Goal: Task Accomplishment & Management: Use online tool/utility

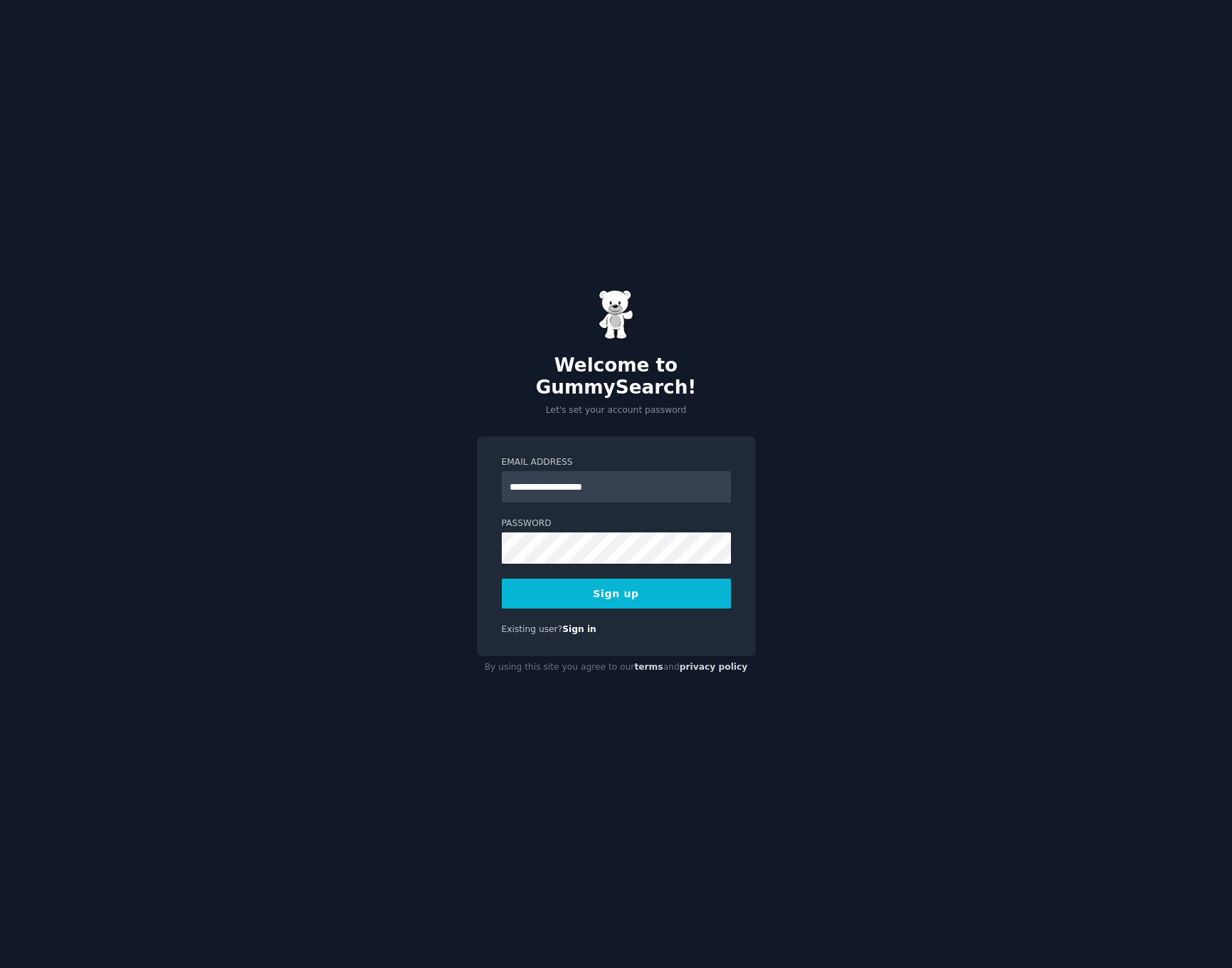
type input "**********"
click at [591, 581] on button "Sign up" at bounding box center [616, 593] width 230 height 30
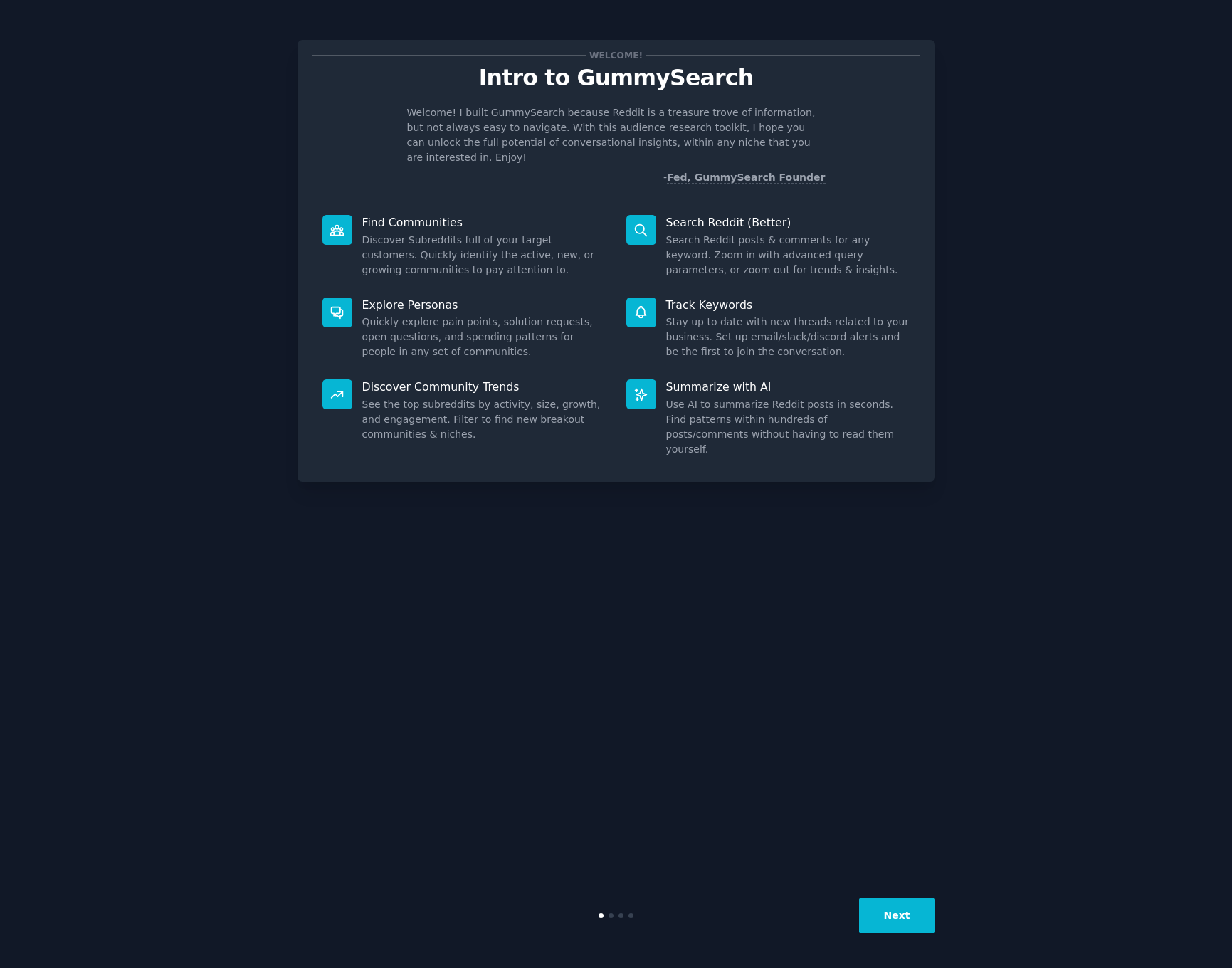
click at [914, 912] on button "Next" at bounding box center [897, 916] width 76 height 35
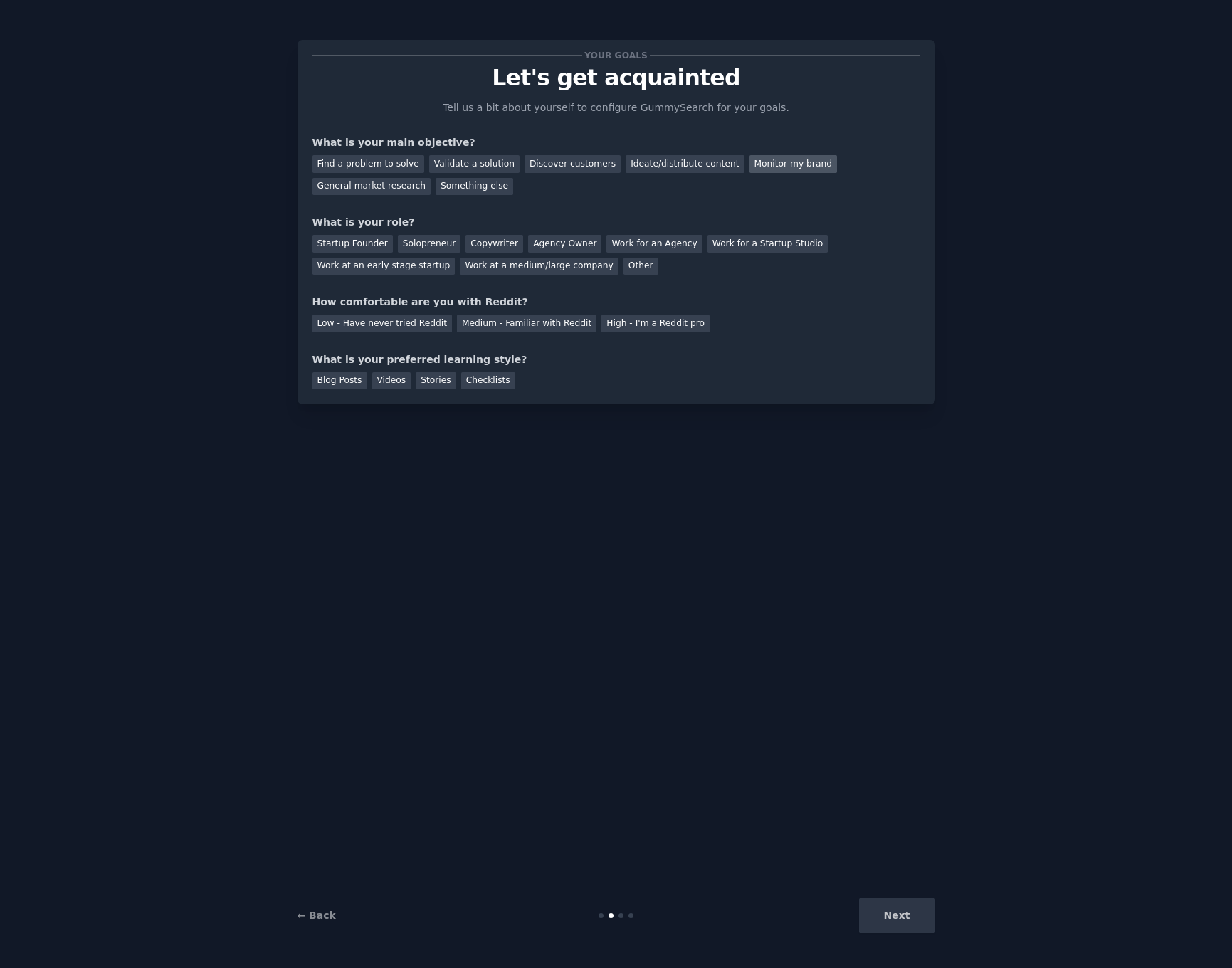
click at [749, 162] on div "Monitor my brand" at bounding box center [793, 163] width 87 height 17
click at [540, 269] on div "Work at a medium/large company" at bounding box center [539, 266] width 158 height 17
click at [531, 322] on div "Medium - Familiar with Reddit" at bounding box center [527, 323] width 140 height 17
click at [484, 382] on div "Checklists" at bounding box center [488, 381] width 54 height 17
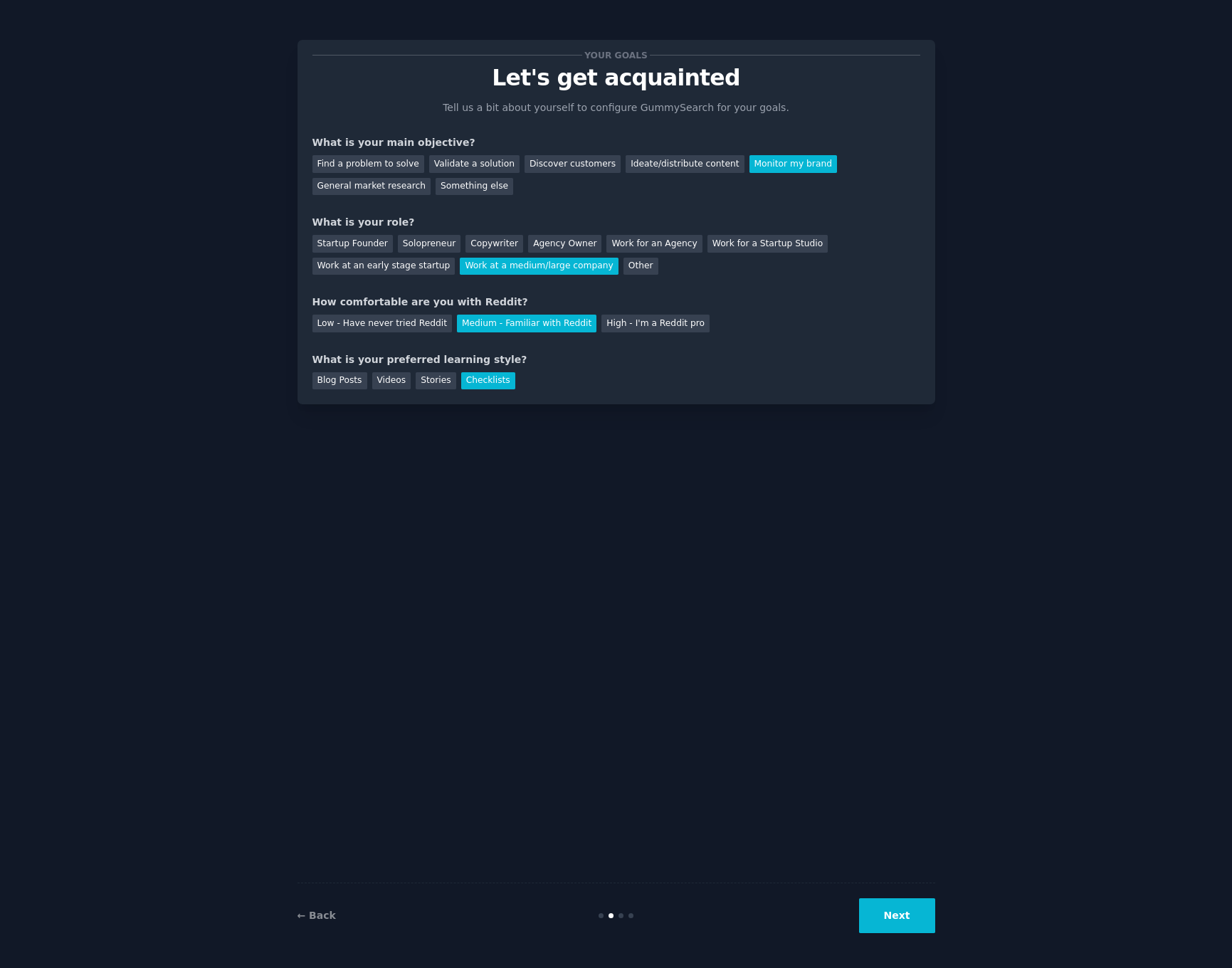
click at [885, 913] on button "Next" at bounding box center [897, 916] width 76 height 35
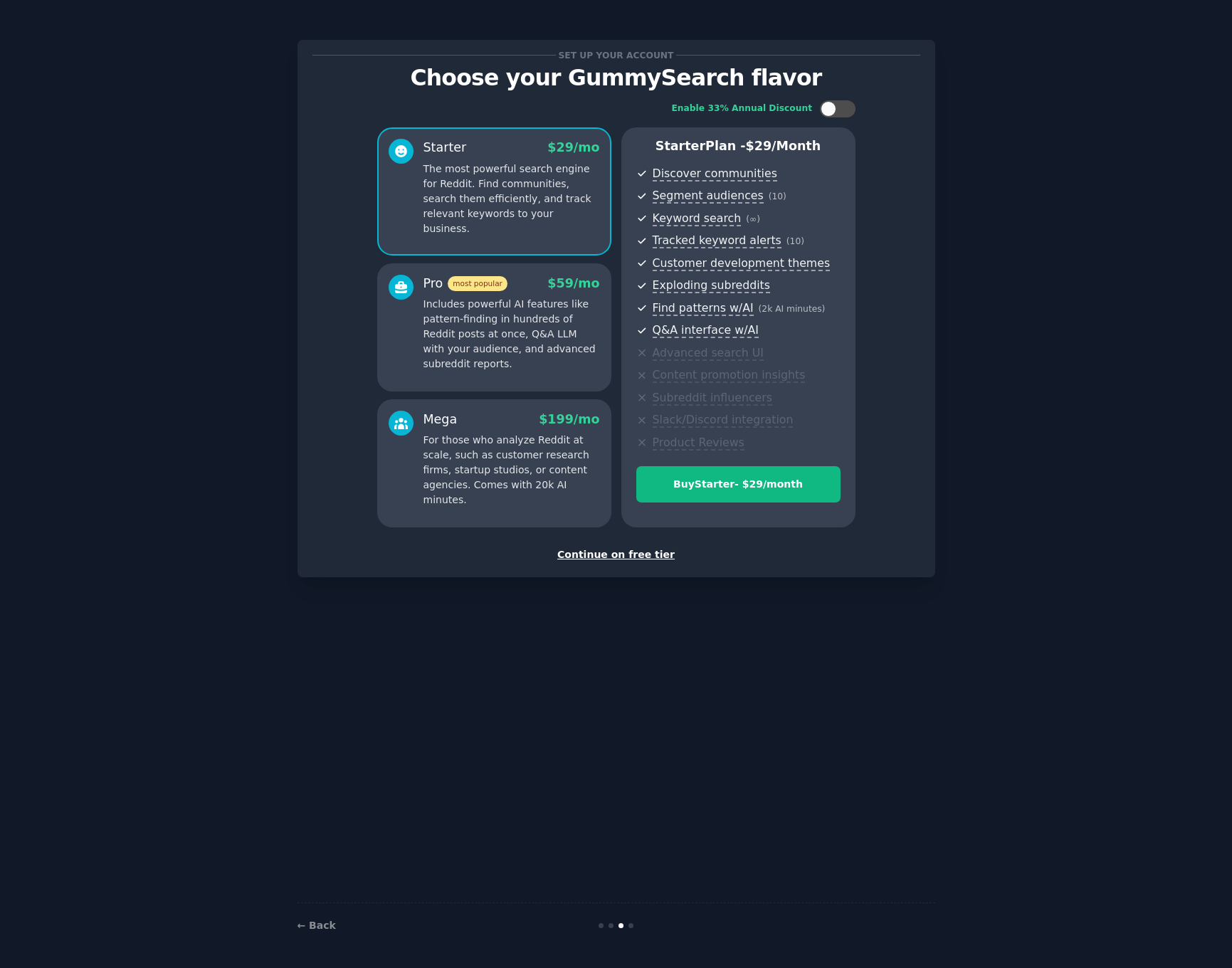
click at [620, 557] on div "Continue on free tier" at bounding box center [616, 555] width 608 height 15
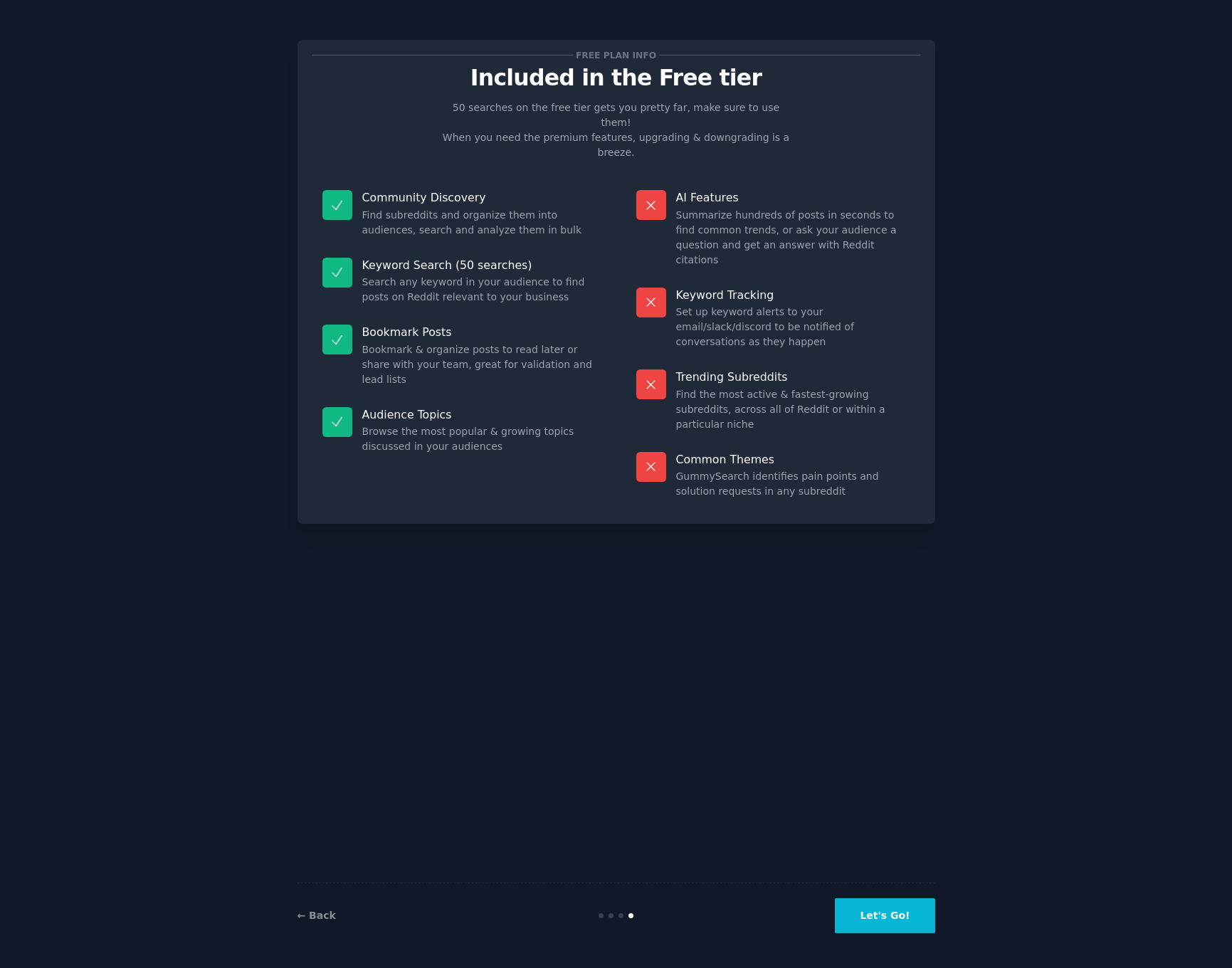
click at [873, 919] on button "Let's Go!" at bounding box center [884, 916] width 100 height 35
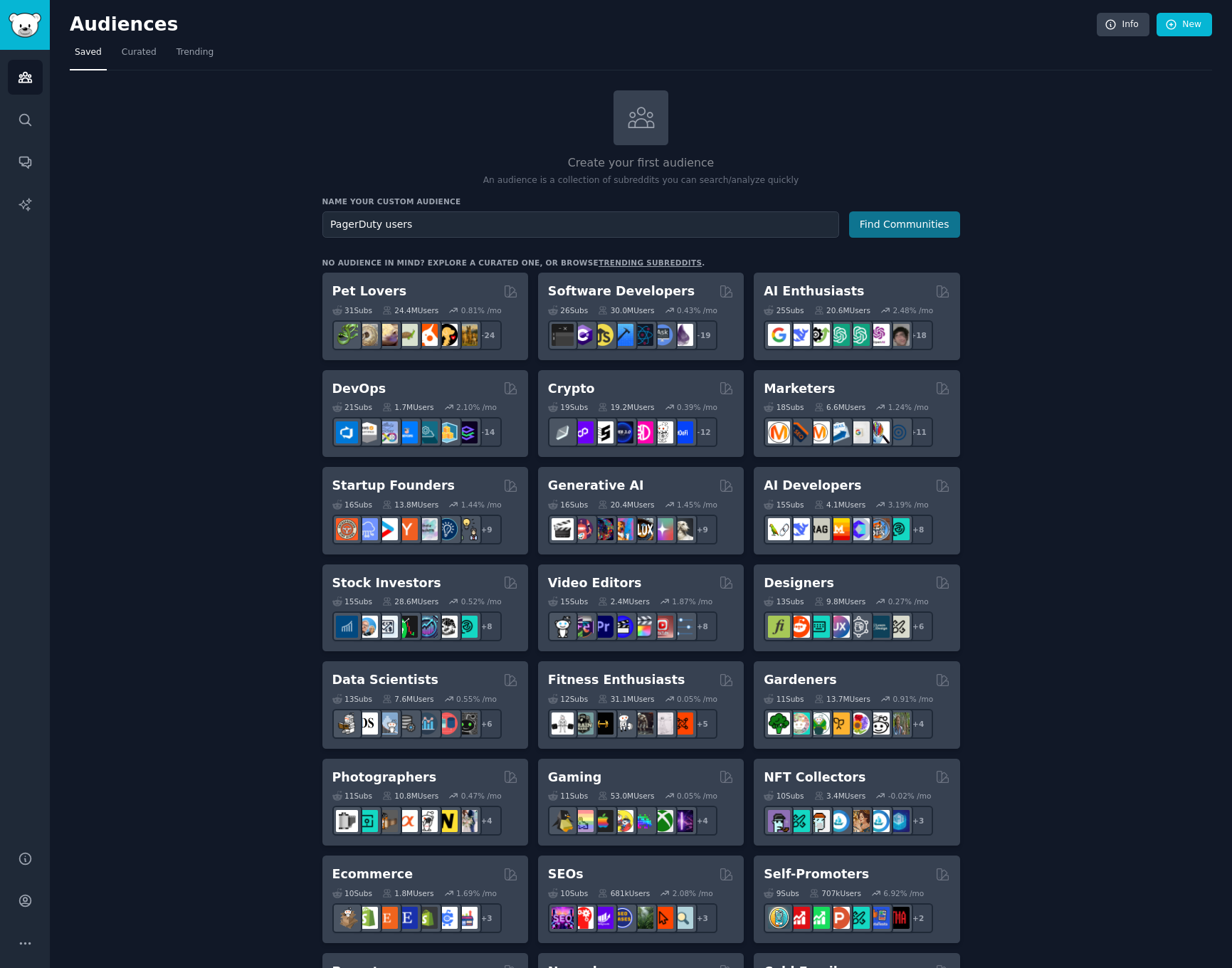
type input "PagerDuty users"
click at [895, 233] on button "Find Communities" at bounding box center [904, 224] width 111 height 27
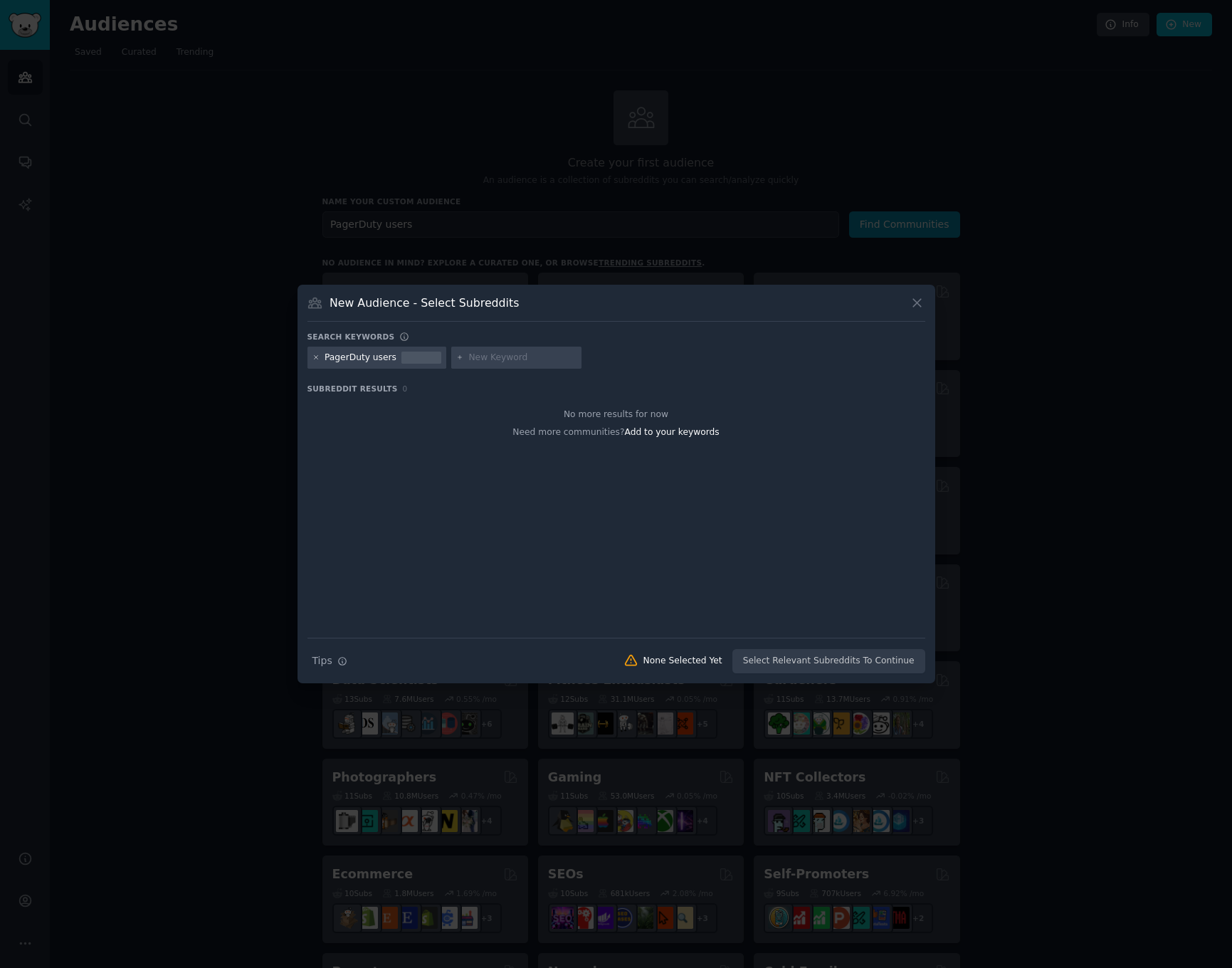
click at [314, 360] on icon at bounding box center [315, 357] width 4 height 4
click at [345, 362] on input "text" at bounding box center [378, 358] width 108 height 13
type input "PagerDuty"
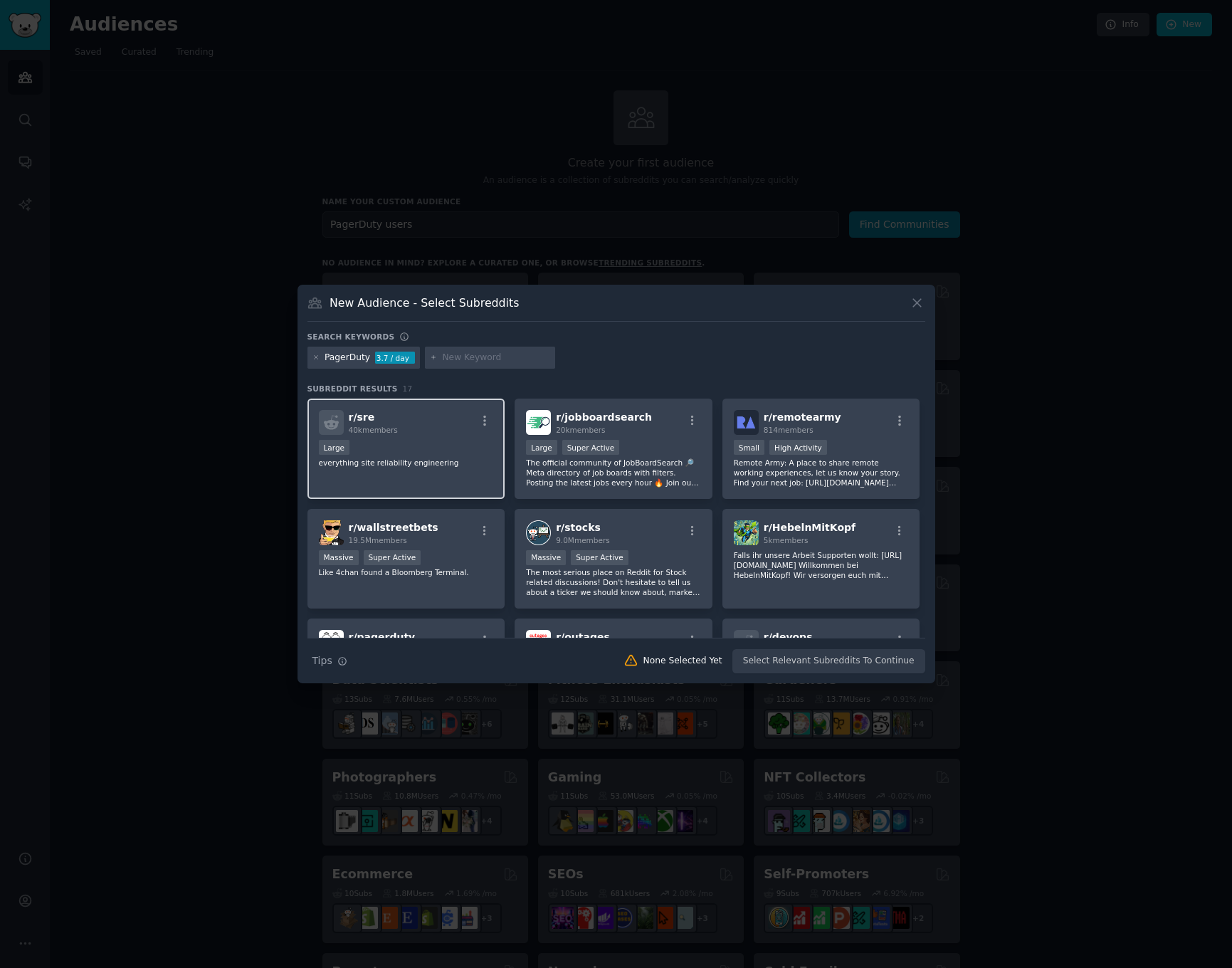
click at [439, 472] on div "r/ sre 40k members Large everything site reliability engineering" at bounding box center [407, 449] width 198 height 100
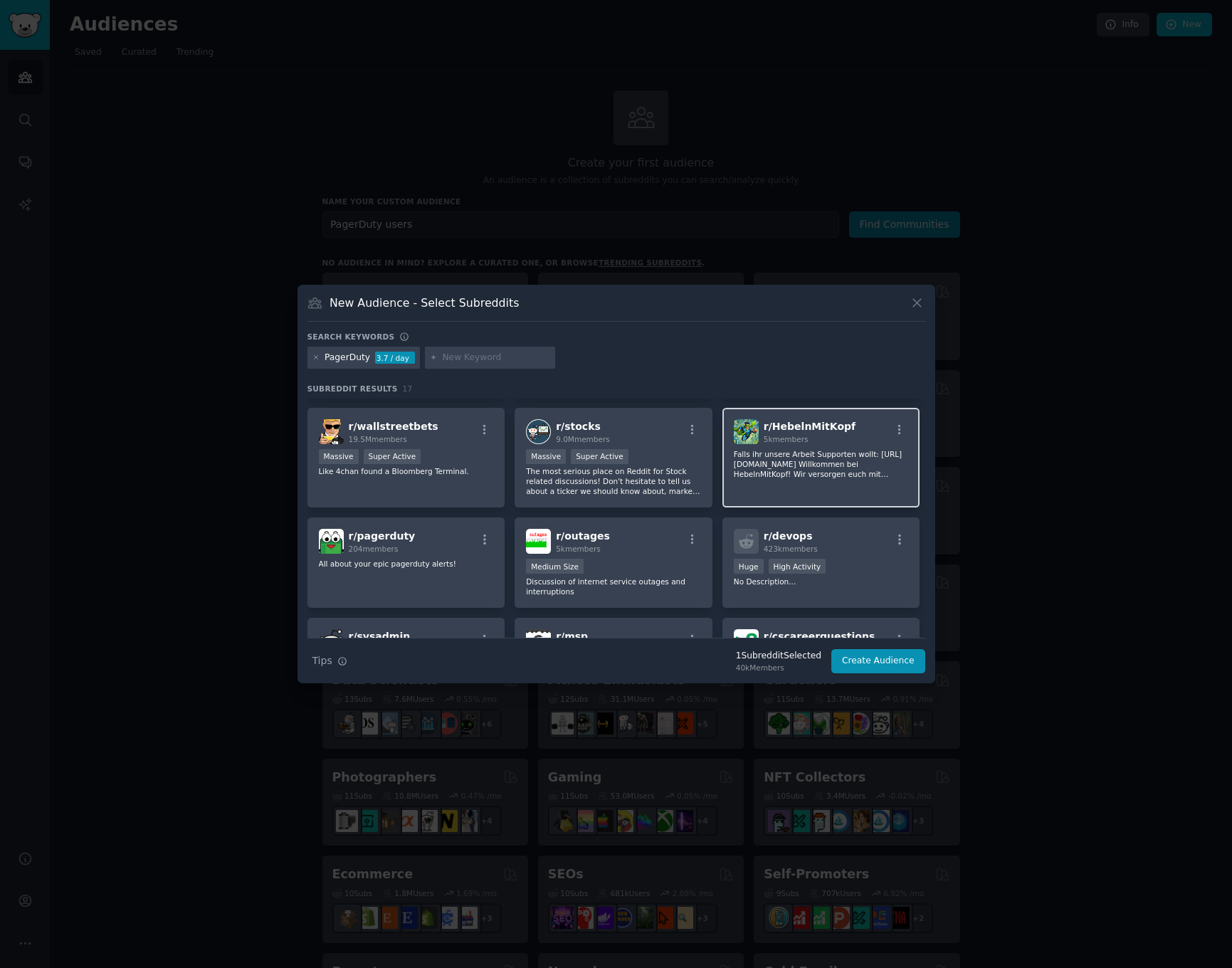
scroll to position [110, 0]
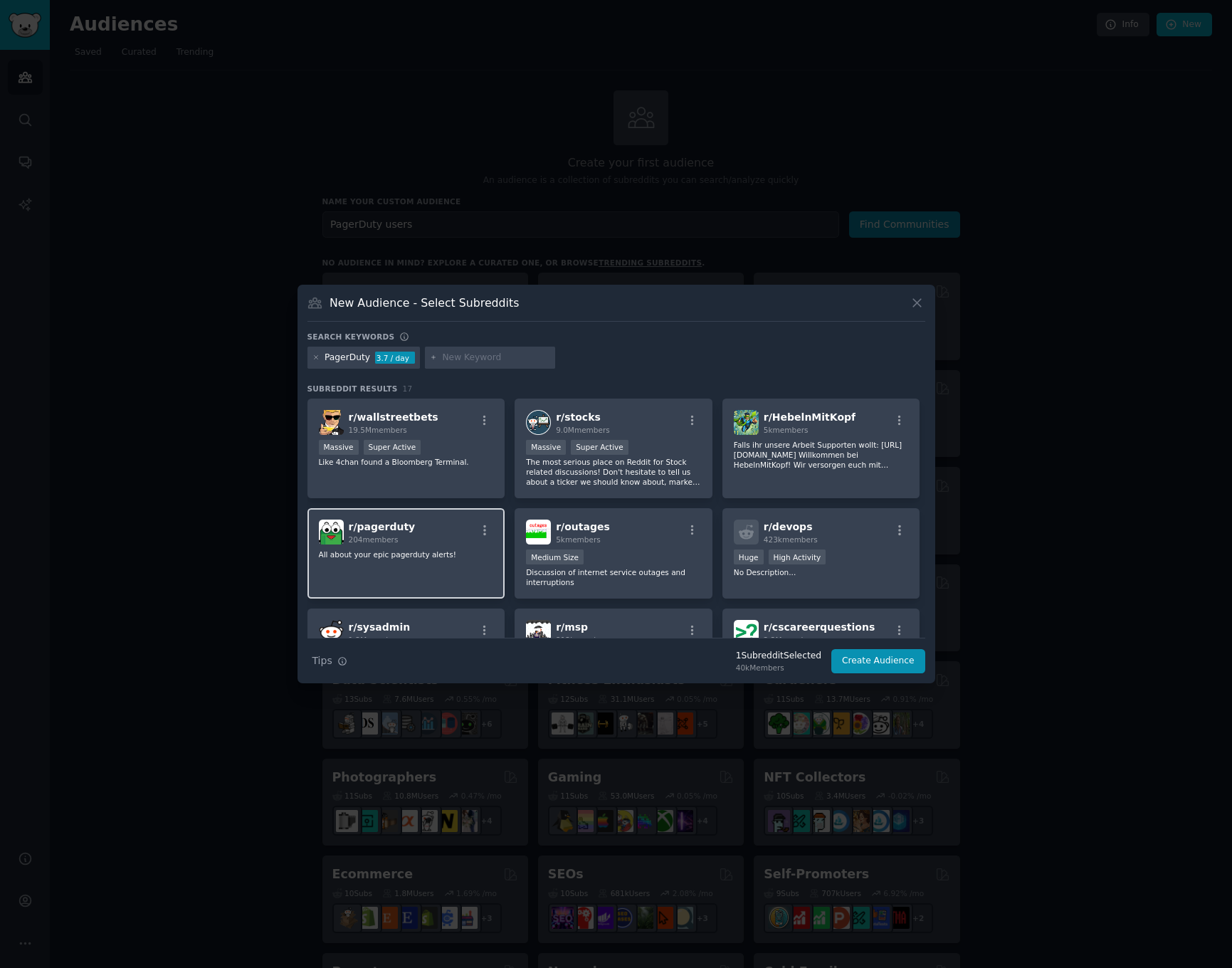
click at [414, 578] on div "r/ pagerduty 204 members All about your epic pagerduty alerts!" at bounding box center [407, 554] width 198 height 90
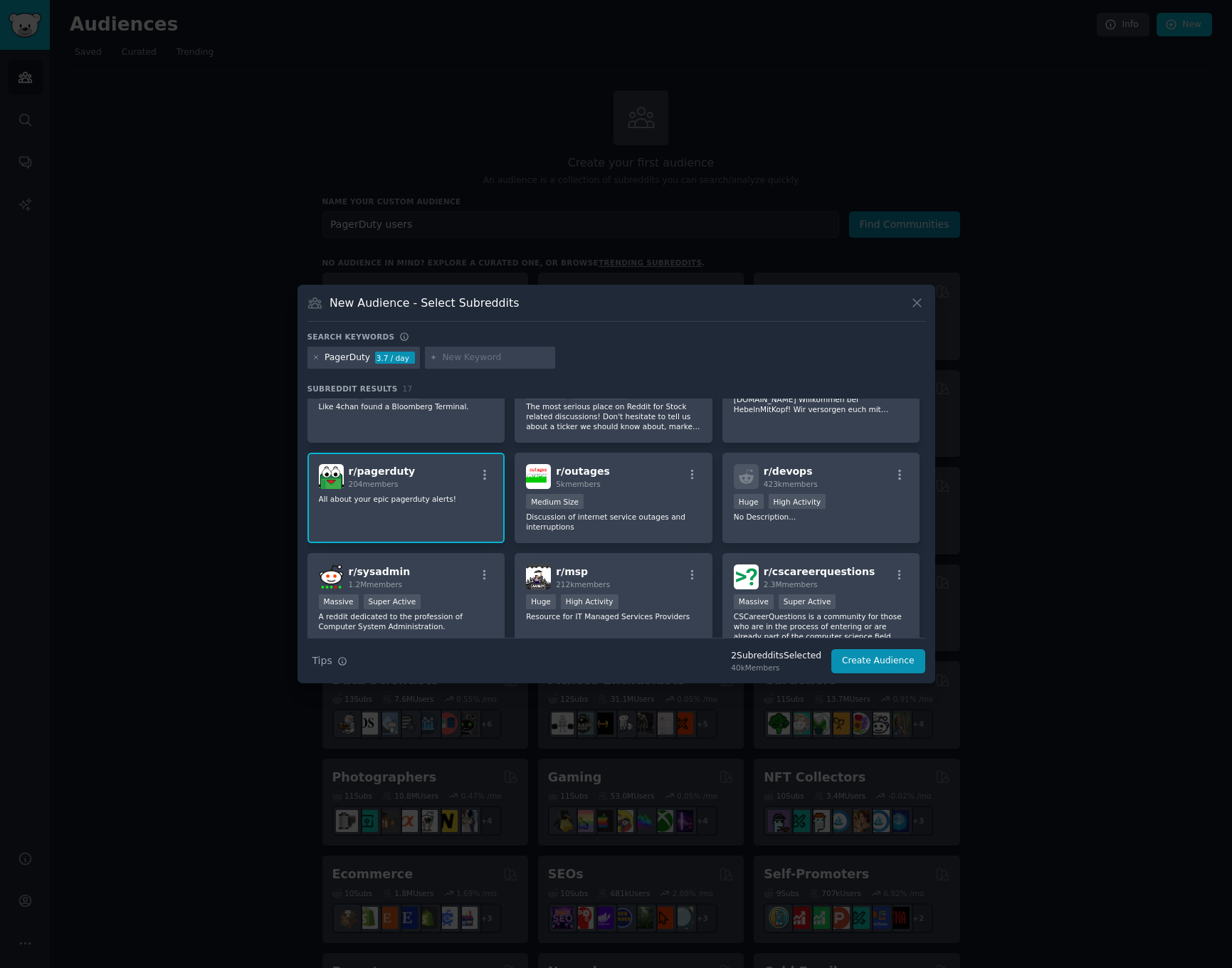
scroll to position [175, 0]
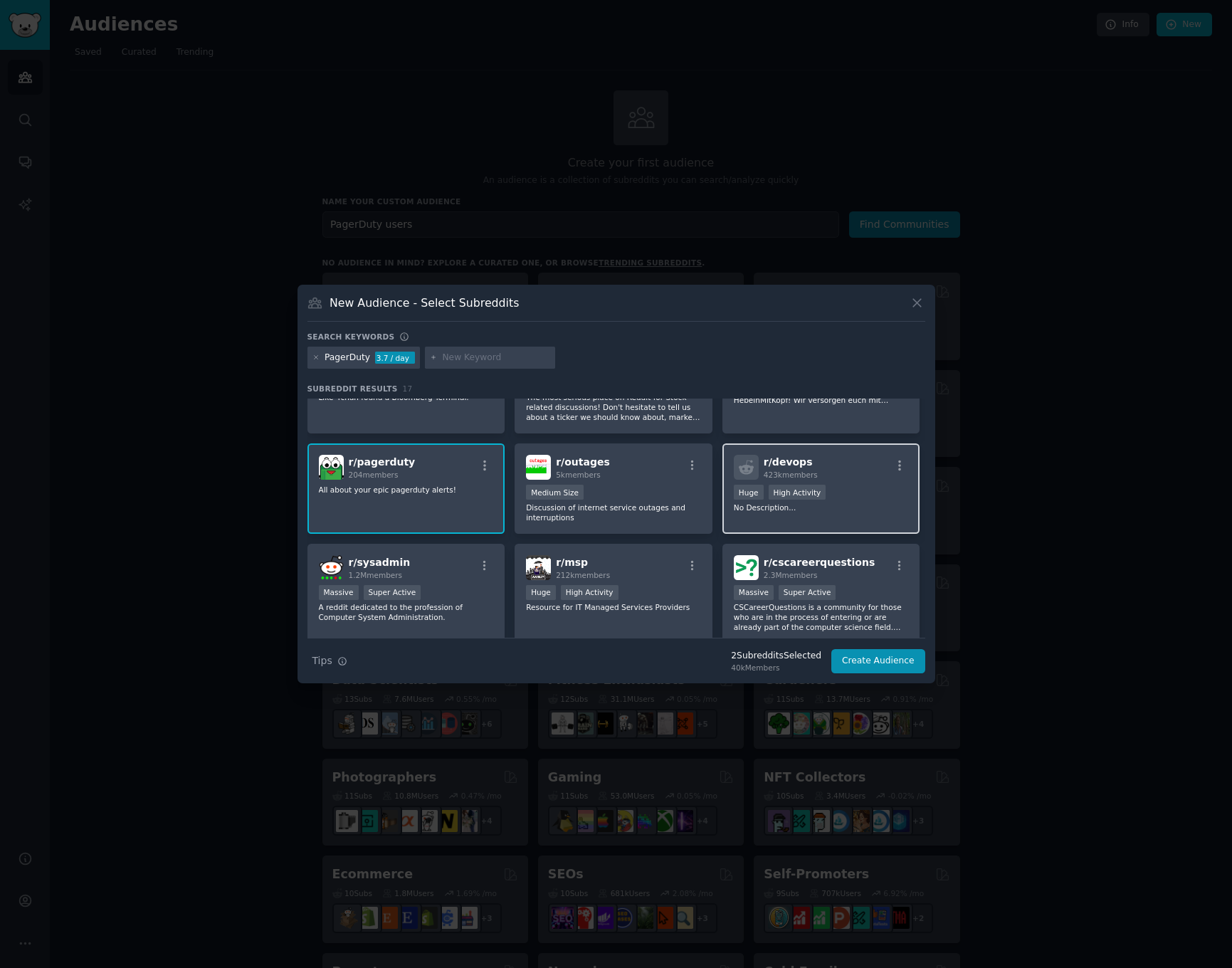
click at [875, 490] on div "Huge High Activity" at bounding box center [821, 494] width 175 height 17
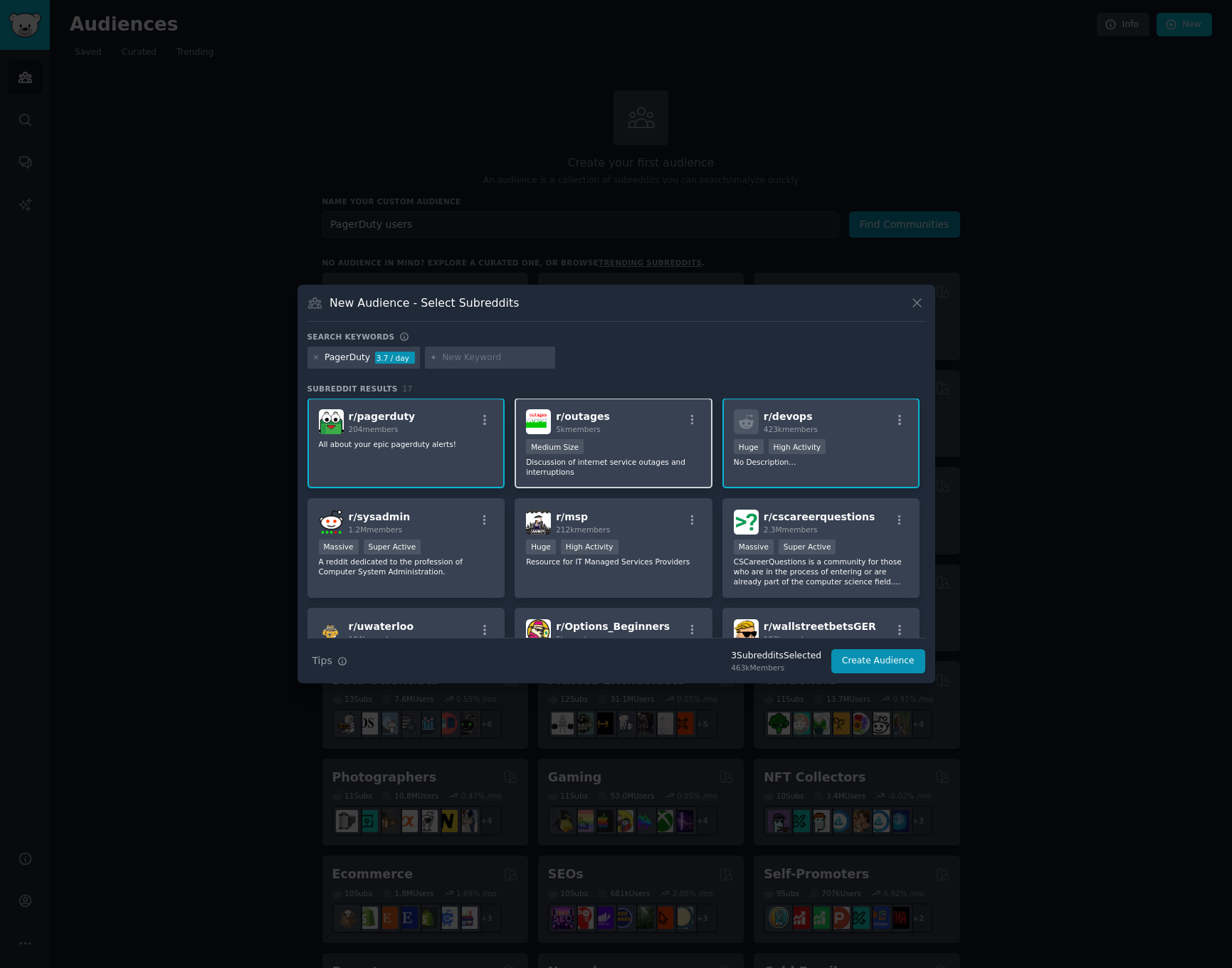
scroll to position [230, 0]
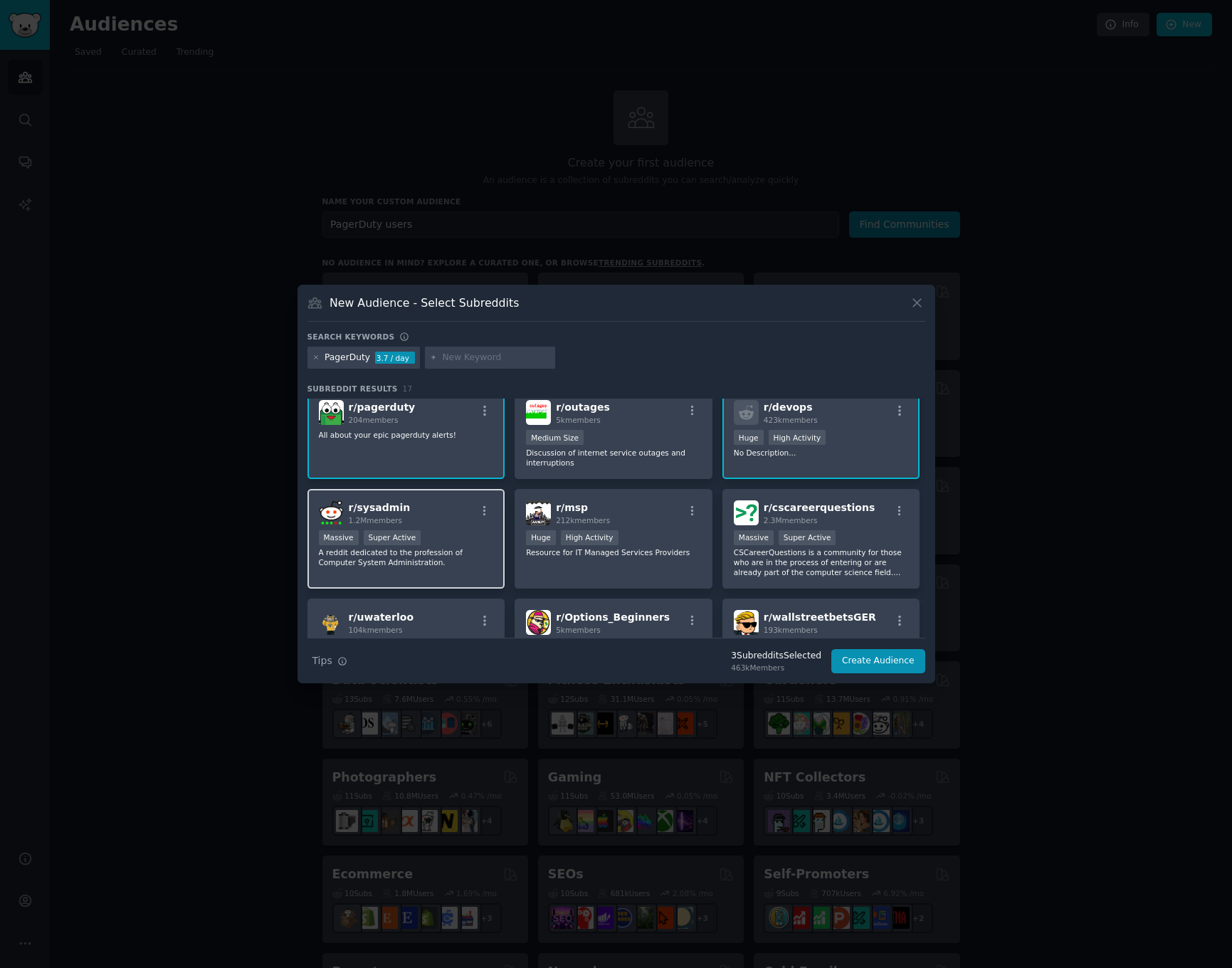
click at [461, 549] on p "A reddit dedicated to the profession of Computer System Administration." at bounding box center [406, 557] width 175 height 20
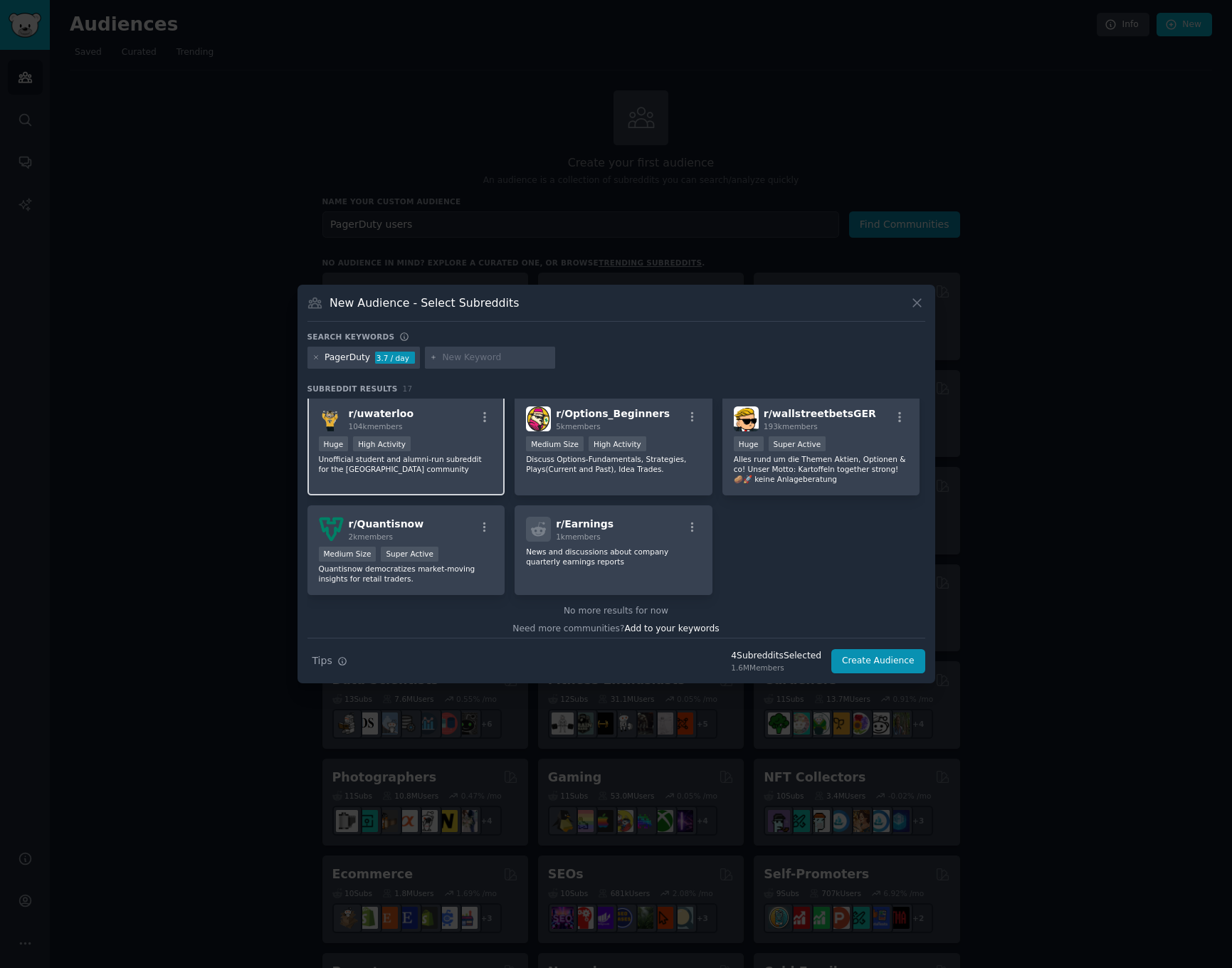
scroll to position [441, 0]
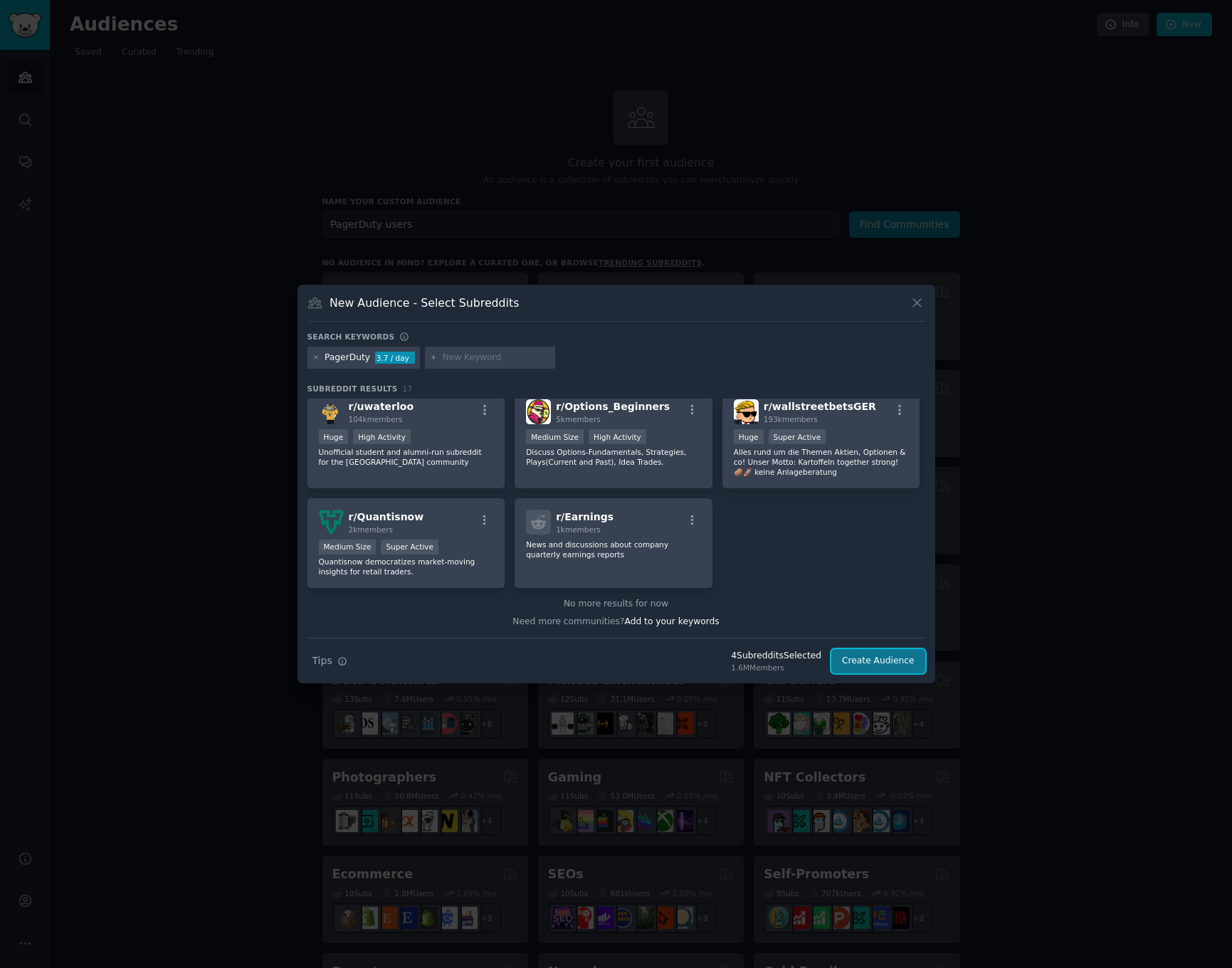
click at [860, 660] on button "Create Audience" at bounding box center [879, 662] width 94 height 24
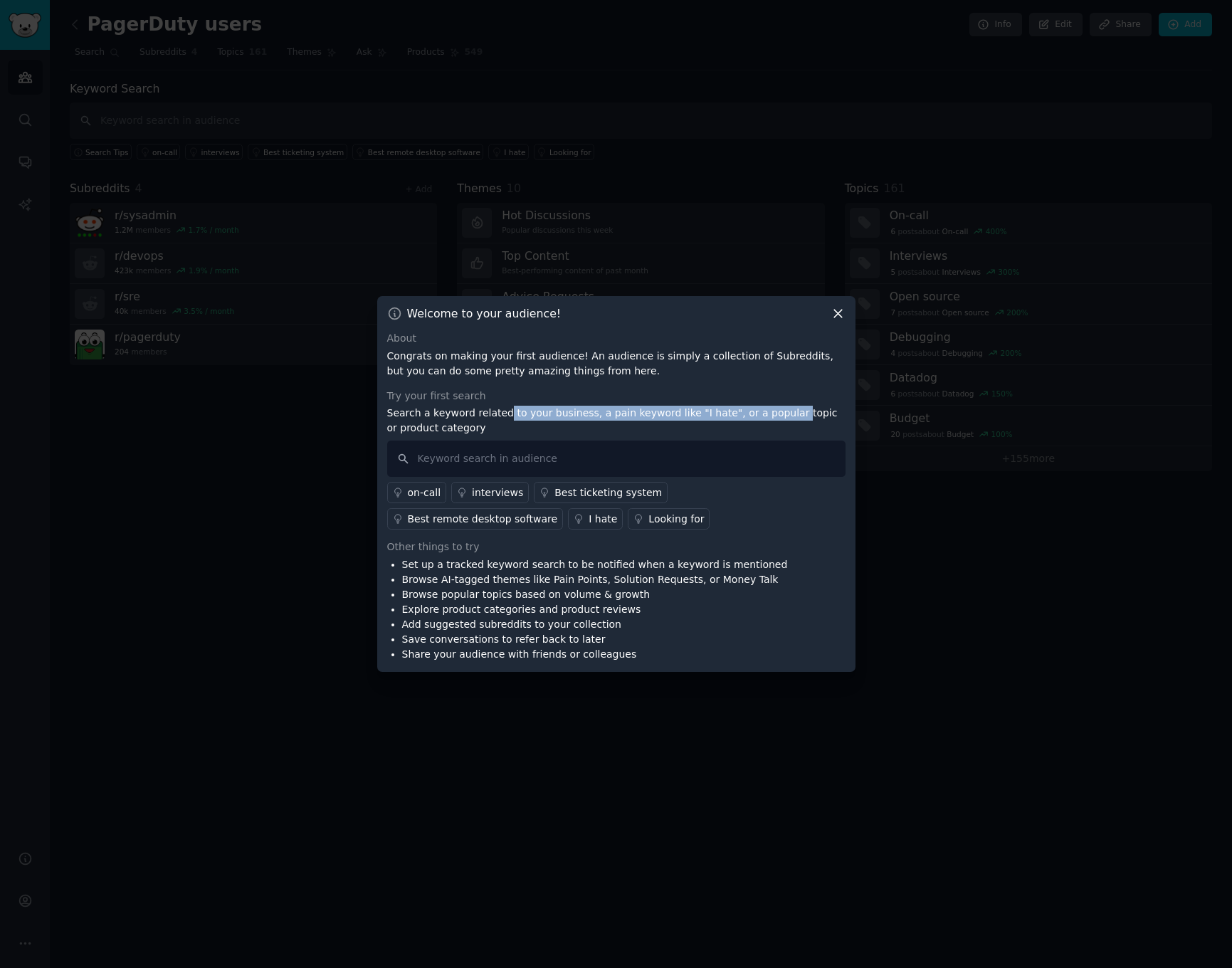
drag, startPoint x: 502, startPoint y: 416, endPoint x: 773, endPoint y: 413, distance: 271.0
click at [773, 413] on p "Search a keyword related to your business, a pain keyword like "I hate", or a p…" at bounding box center [616, 421] width 458 height 30
click at [590, 461] on input "text" at bounding box center [616, 459] width 458 height 36
type input "alternative"
